Goal: Task Accomplishment & Management: Manage account settings

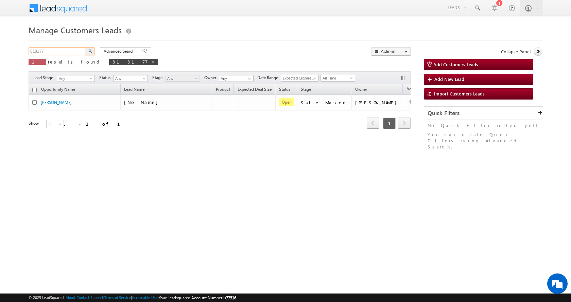
click at [36, 49] on input "818177" at bounding box center [58, 51] width 58 height 8
paste input "24036"
type input "824036"
click at [86, 47] on button "button" at bounding box center [90, 51] width 9 height 8
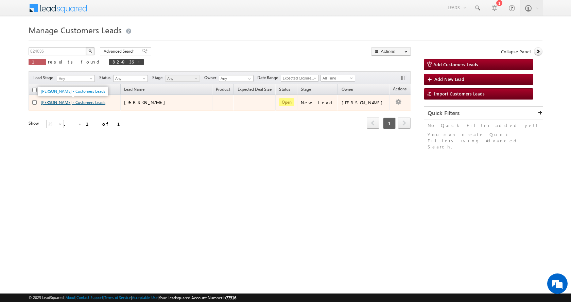
click at [68, 105] on link "MOH FARID KHAN - Customers Leads" at bounding box center [73, 102] width 65 height 5
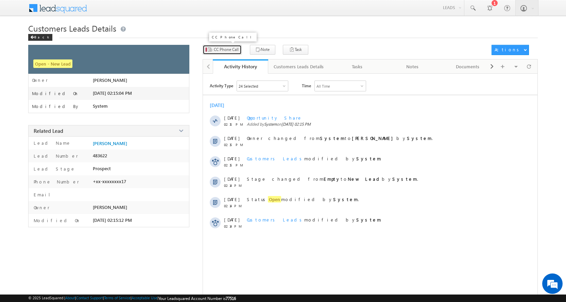
click at [228, 47] on span "CC Phone Call" at bounding box center [226, 50] width 25 height 6
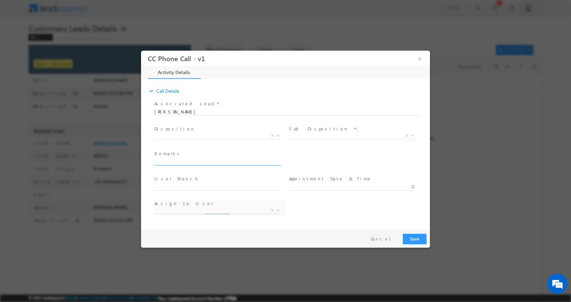
click at [180, 159] on input "text" at bounding box center [217, 161] width 126 height 7
type input "[PERSON_NAME]-9928416717-P+C-society patta-AGE-[DEMOGRAPHIC_DATA]-LOAN-20 L-PV-…"
select select "[EMAIL_ADDRESS][PERSON_NAME][DOMAIN_NAME]"
type input "[PERSON_NAME]-9928416717-P+C-society patta-AGE-[DEMOGRAPHIC_DATA]-LOAN-20 L-PV-…"
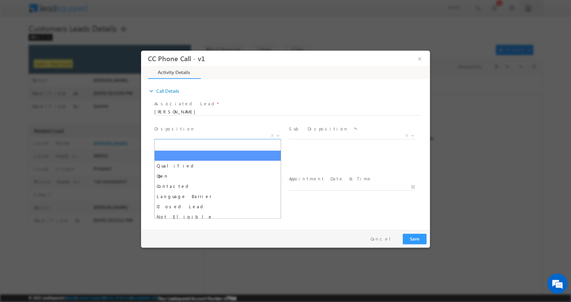
click at [277, 136] on span at bounding box center [277, 135] width 7 height 9
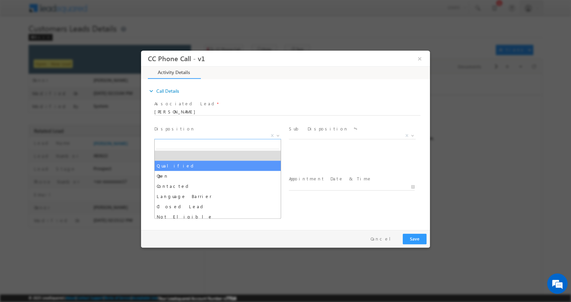
select select "Qualified"
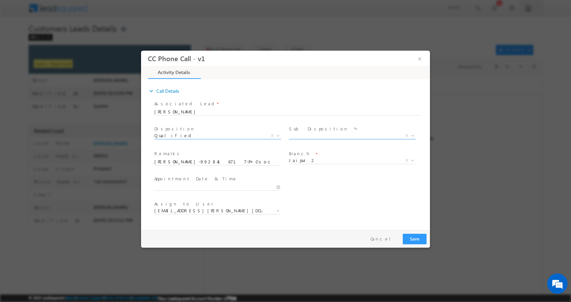
click at [410, 134] on span at bounding box center [412, 135] width 7 height 9
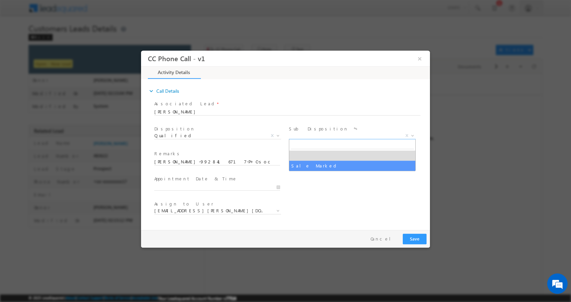
select select "Sale Marked"
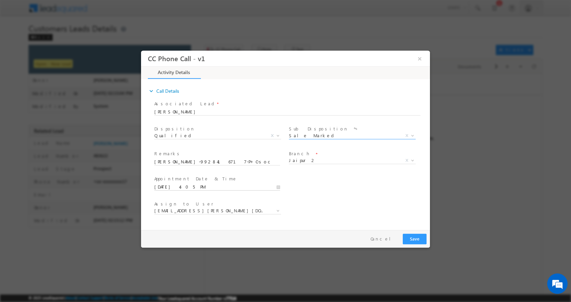
click at [279, 187] on input "[DATE] 4:05 PM" at bounding box center [217, 187] width 126 height 7
type input "[DATE] 3:05 PM"
type input "03"
click at [180, 179] on span at bounding box center [180, 180] width 5 height 5
type input "[DATE] 2:05 PM"
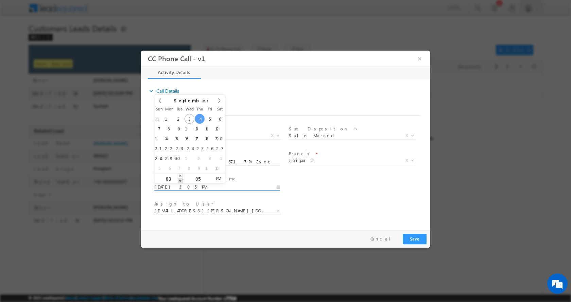
type input "02"
click at [180, 179] on span at bounding box center [180, 180] width 5 height 5
type input "[DATE] 1:05 PM"
type input "01"
click at [180, 178] on span at bounding box center [180, 180] width 5 height 5
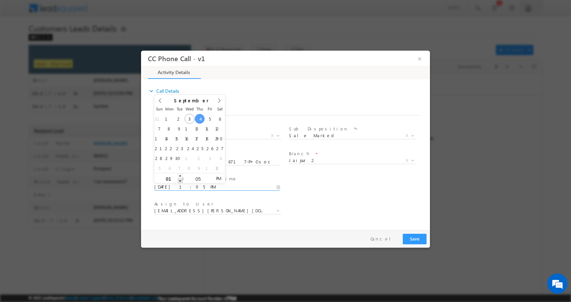
type input "[DATE] 12:05 PM"
type input "12"
click at [180, 178] on span at bounding box center [180, 180] width 5 height 5
click at [414, 238] on button "Save" at bounding box center [415, 239] width 24 height 11
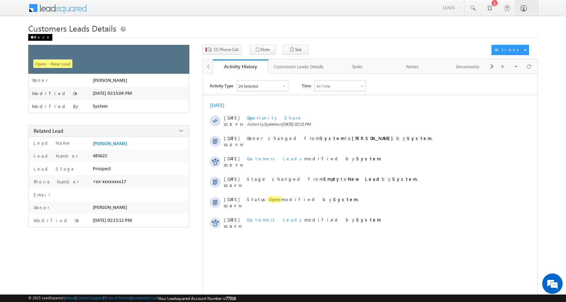
click at [39, 37] on div "Back" at bounding box center [40, 37] width 24 height 7
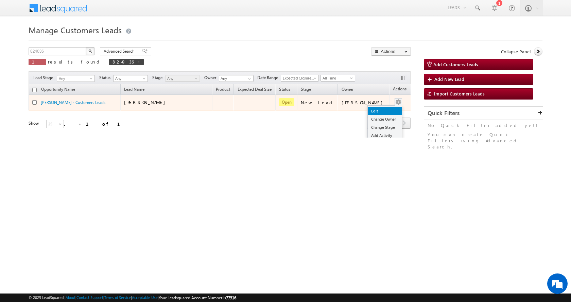
click at [374, 108] on link "Edit" at bounding box center [385, 111] width 34 height 8
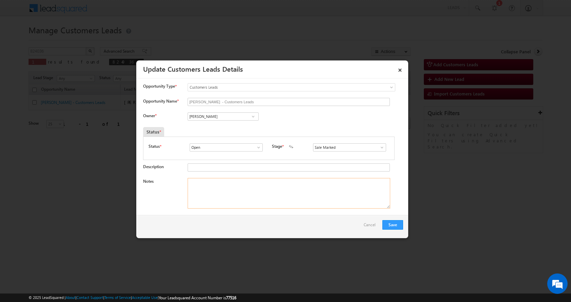
click at [203, 185] on textarea "Notes" at bounding box center [289, 193] width 203 height 31
paste textarea "824036"
type textarea "824036"
drag, startPoint x: 203, startPoint y: 183, endPoint x: 175, endPoint y: 188, distance: 29.0
click at [175, 188] on div "Notes 824036" at bounding box center [273, 195] width 260 height 34
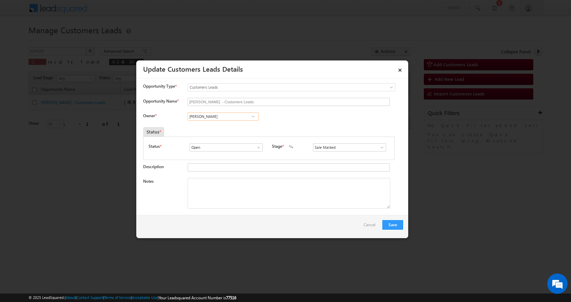
click at [206, 115] on input "Ankit Singh Rajawat" at bounding box center [223, 117] width 71 height 8
paste input "Santosh Kanwer"
click at [231, 125] on link "Santosh Kanwer santosh.kanwer@sgrlimited.in" at bounding box center [223, 127] width 71 height 13
type input "Santosh Kanwer"
click at [211, 197] on textarea "Notes" at bounding box center [289, 193] width 203 height 31
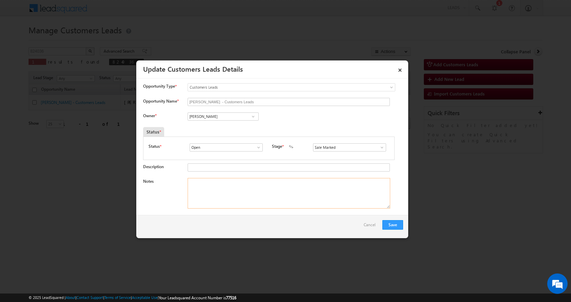
paste textarea "MOH FARID KHAN-9928416717- P+C- society patta -AGE- 45-LOAN- 20 L-PV--BUSINESS-…"
type textarea "MOH FARID KHAN-9928416717- P+C- society patta -AGE- 45-LOAN- 20 L-PV--BUSINESS-…"
click at [391, 224] on button "Save" at bounding box center [392, 225] width 21 height 10
